Goal: Transaction & Acquisition: Purchase product/service

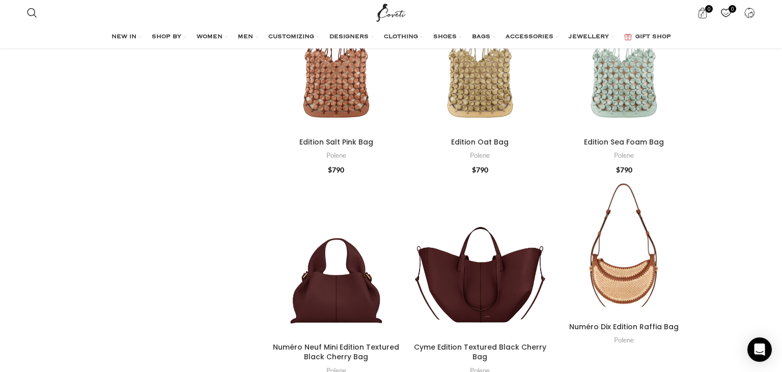
scroll to position [968, 0]
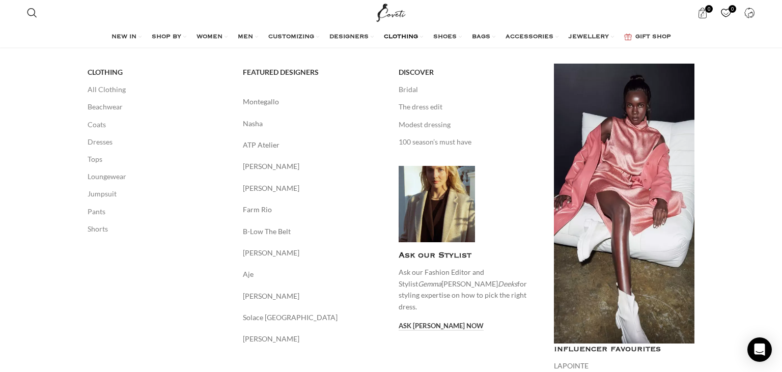
click at [393, 36] on span "CLOTHING" at bounding box center [401, 37] width 34 height 8
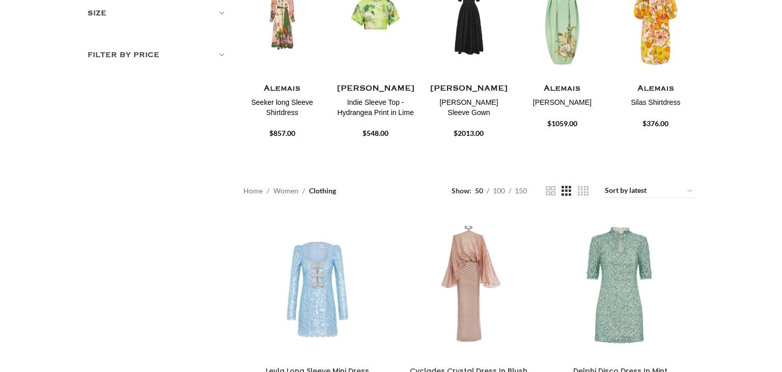
scroll to position [322, 0]
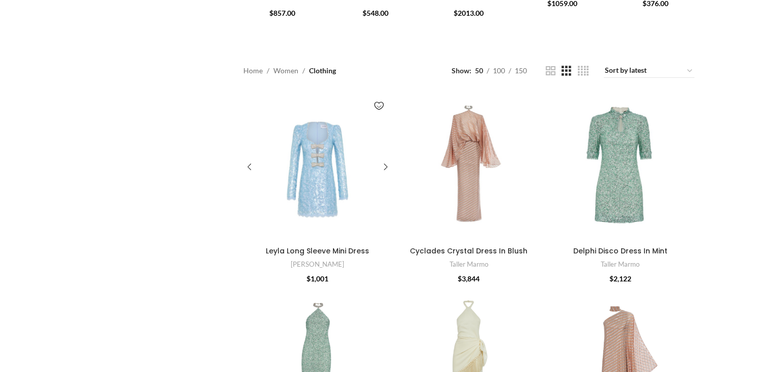
click at [324, 186] on div "Leyla Long Sleeve Mini Dress" at bounding box center [329, 167] width 25 height 149
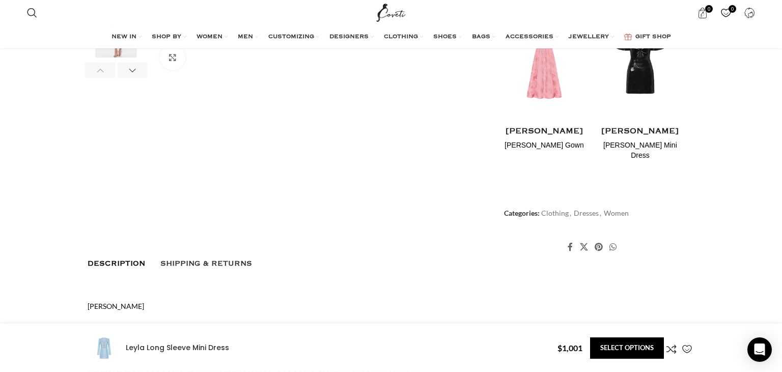
scroll to position [538, 0]
